Goal: Navigation & Orientation: Find specific page/section

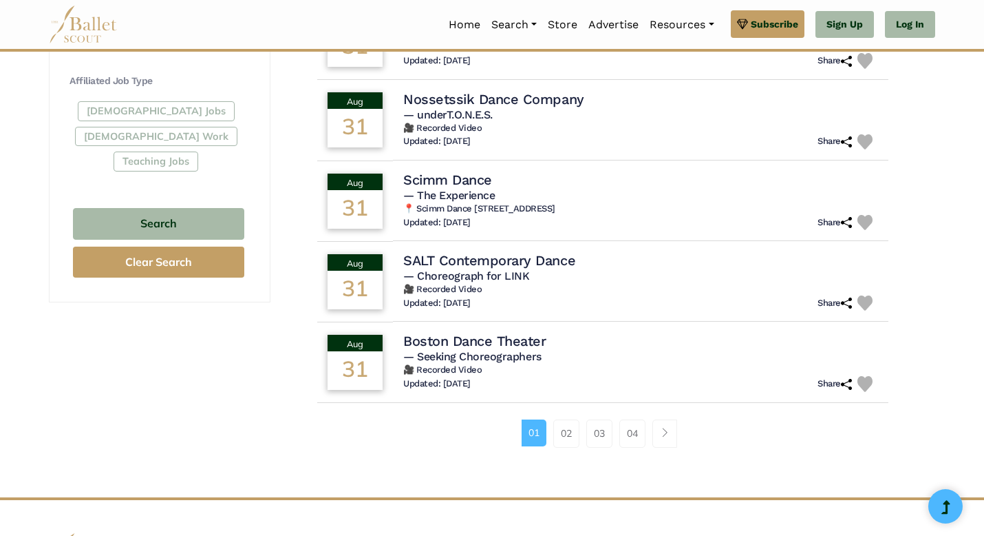
scroll to position [837, 0]
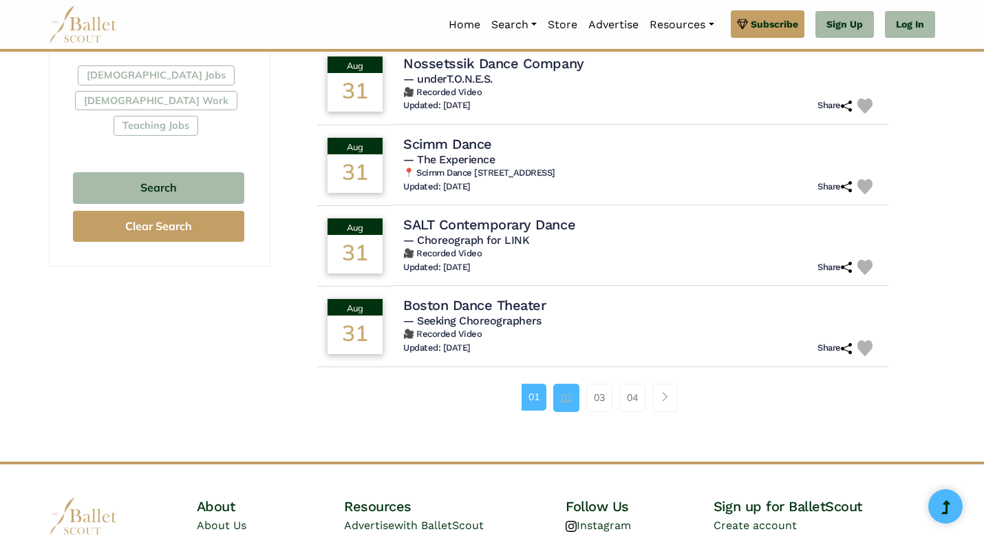
click at [564, 386] on link "02" at bounding box center [566, 397] width 26 height 28
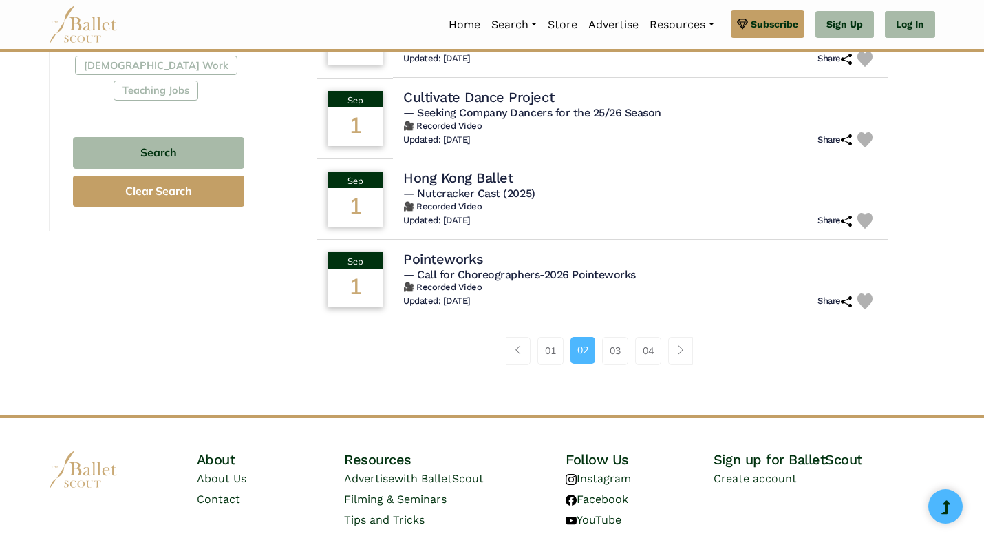
scroll to position [889, 0]
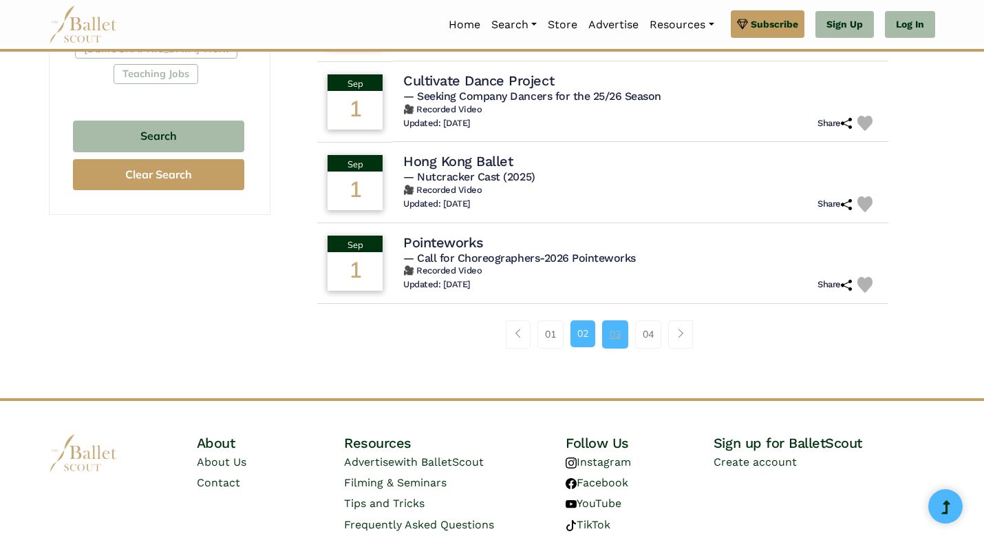
click at [613, 340] on link "03" at bounding box center [615, 334] width 26 height 28
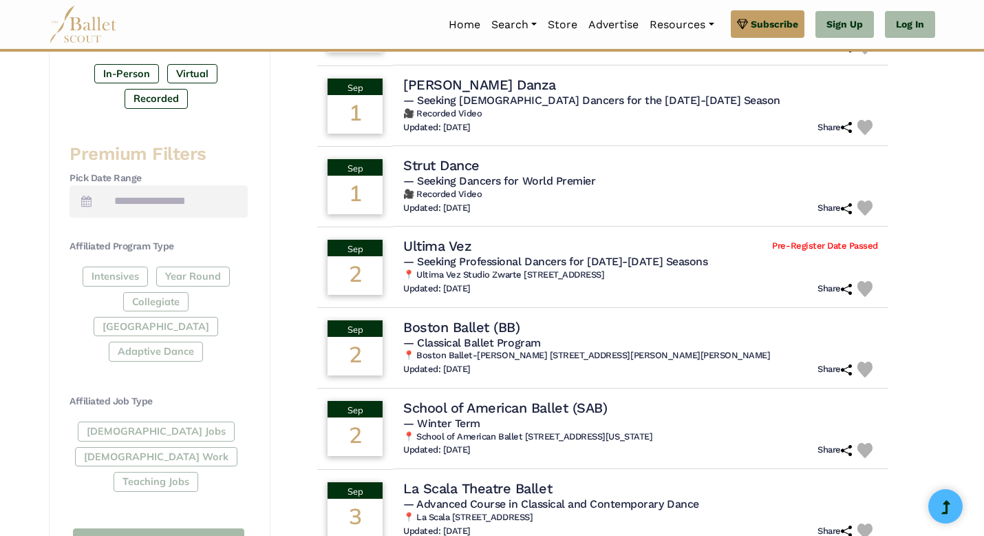
scroll to position [904, 0]
